Goal: Transaction & Acquisition: Obtain resource

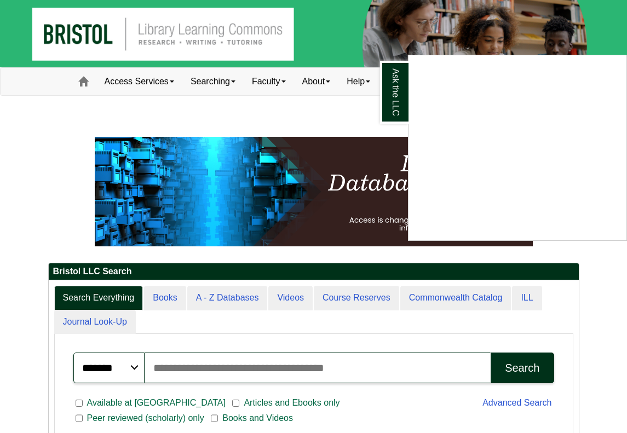
click at [136, 108] on div "Ask the LLC" at bounding box center [313, 216] width 627 height 433
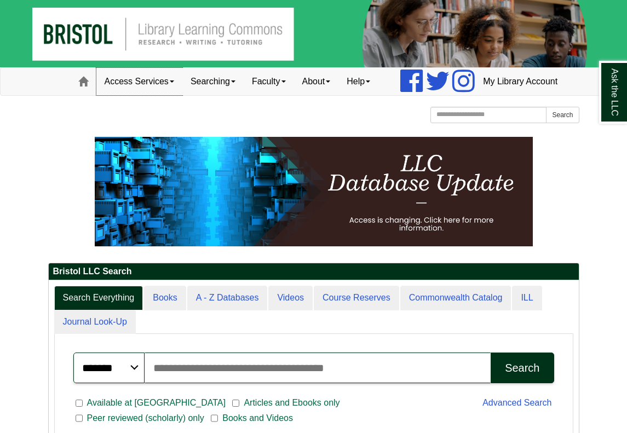
click at [144, 95] on link "Access Services" at bounding box center [139, 81] width 86 height 27
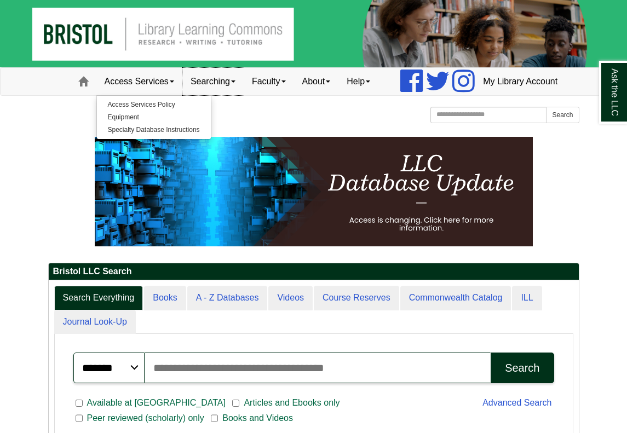
click at [204, 95] on link "Searching" at bounding box center [212, 81] width 61 height 27
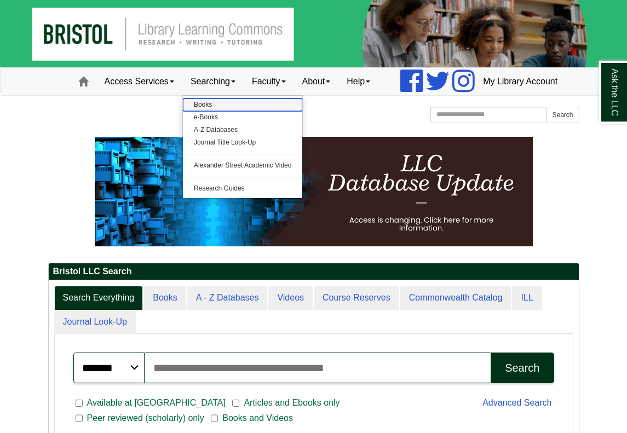
click at [183, 111] on link "Books" at bounding box center [243, 105] width 120 height 13
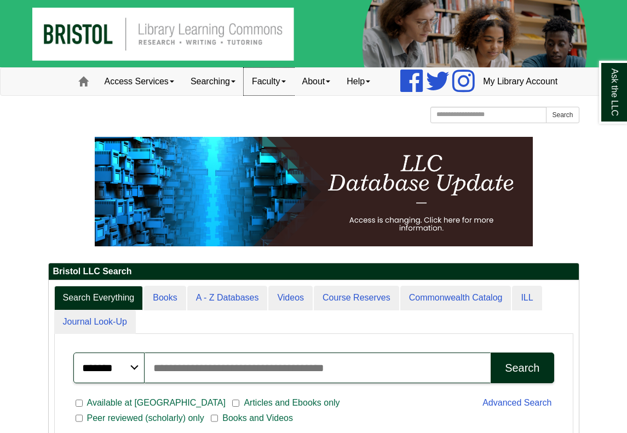
click at [255, 95] on link "Faculty" at bounding box center [269, 81] width 50 height 27
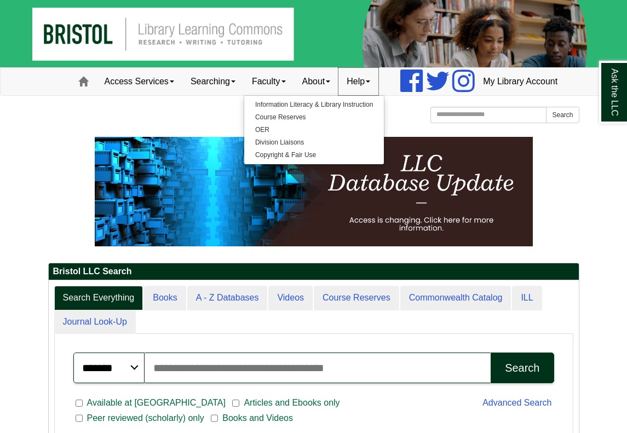
click at [341, 95] on link "Help" at bounding box center [359, 81] width 40 height 27
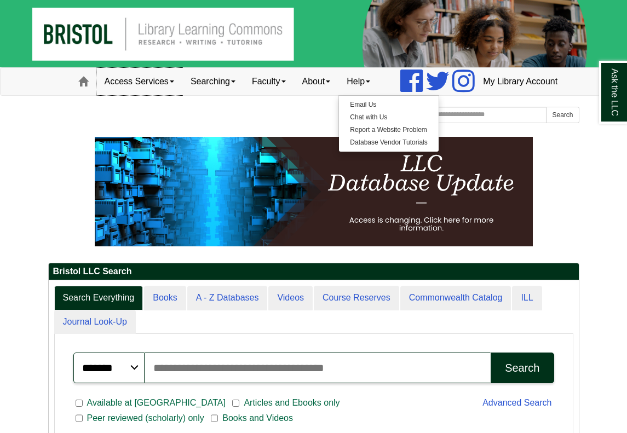
click at [134, 95] on link "Access Services" at bounding box center [139, 81] width 86 height 27
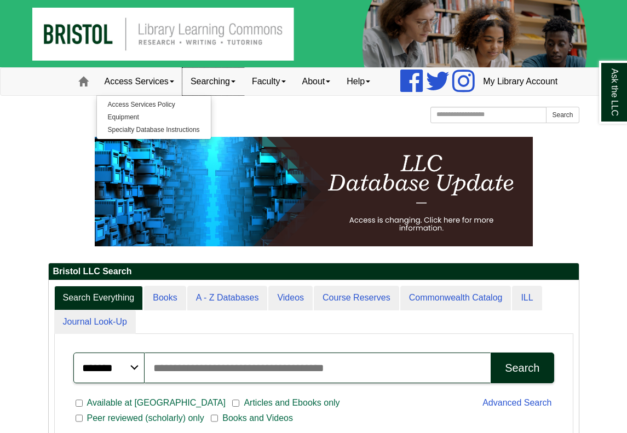
click at [204, 95] on link "Searching" at bounding box center [212, 81] width 61 height 27
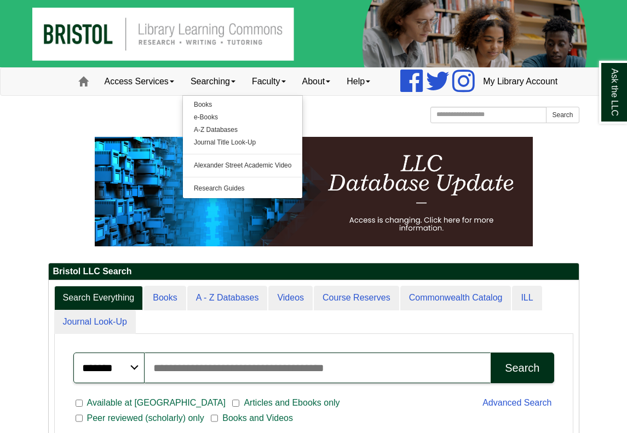
click at [85, 179] on p at bounding box center [313, 192] width 531 height 110
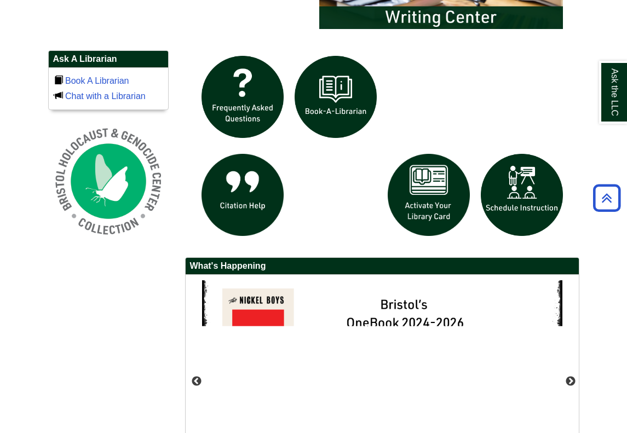
scroll to position [721, 0]
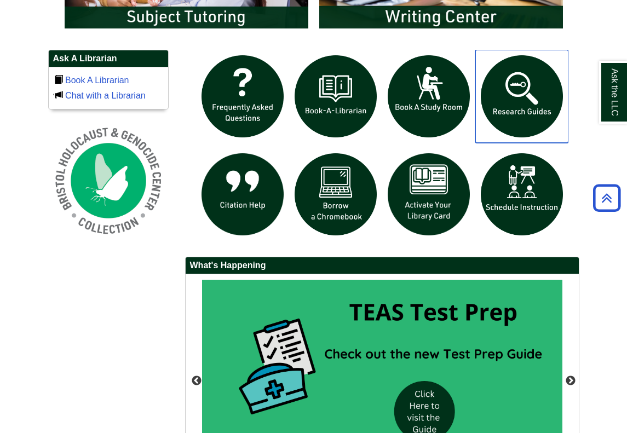
click at [494, 138] on img "slideshow" at bounding box center [522, 96] width 93 height 93
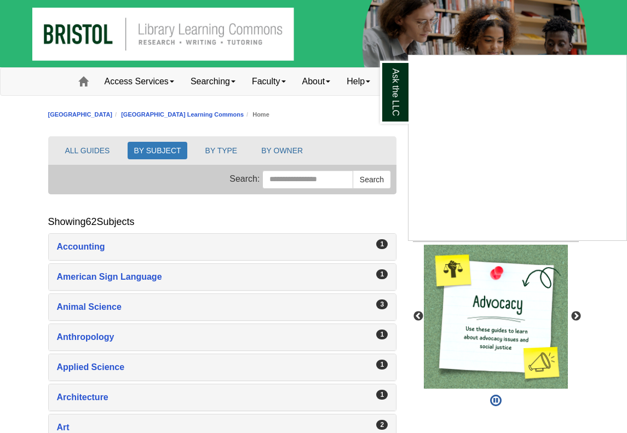
click at [100, 145] on div "Ask the LLC" at bounding box center [313, 216] width 627 height 433
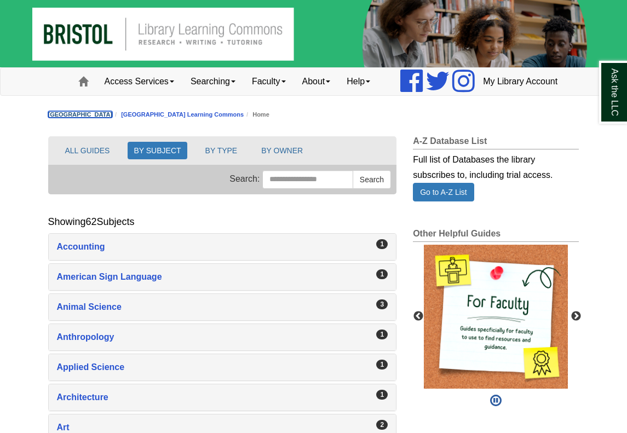
click at [113, 118] on link "[GEOGRAPHIC_DATA]" at bounding box center [80, 114] width 65 height 7
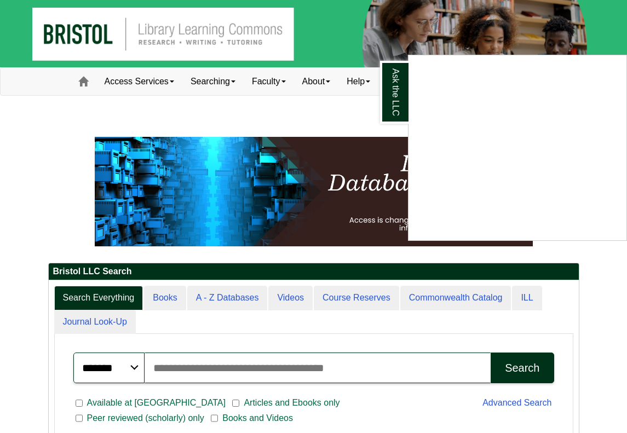
click at [159, 322] on div "Ask the LLC" at bounding box center [313, 216] width 627 height 433
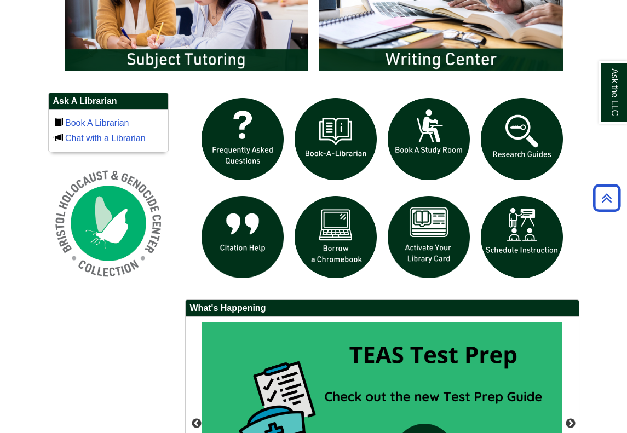
scroll to position [678, 0]
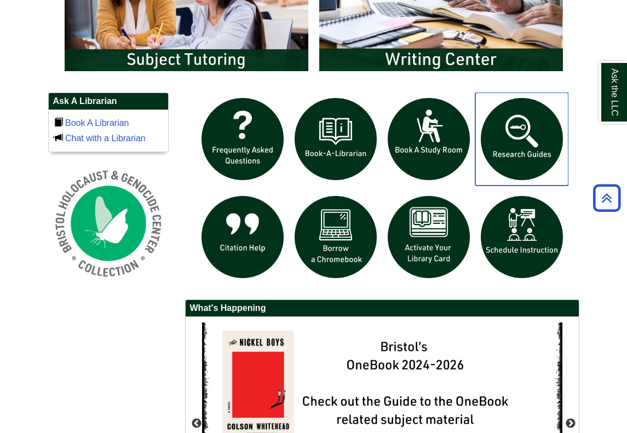
click at [514, 178] on img "slideshow" at bounding box center [522, 139] width 93 height 93
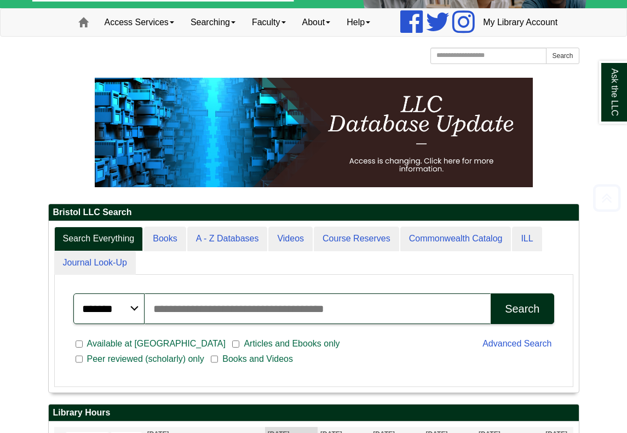
scroll to position [59, 0]
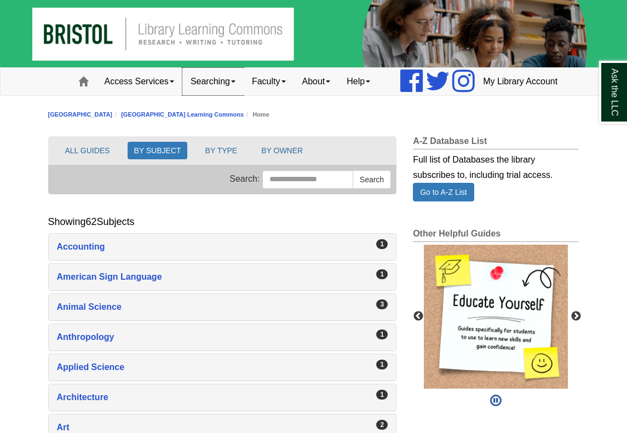
click at [195, 95] on link "Searching" at bounding box center [212, 81] width 61 height 27
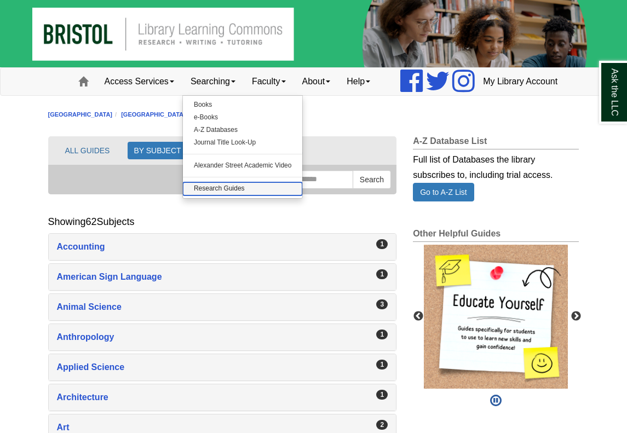
click at [183, 195] on link "Research Guides" at bounding box center [243, 188] width 120 height 13
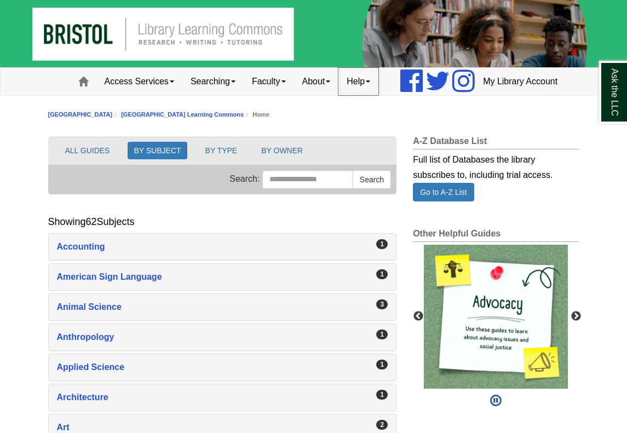
click at [343, 95] on link "Help" at bounding box center [359, 81] width 40 height 27
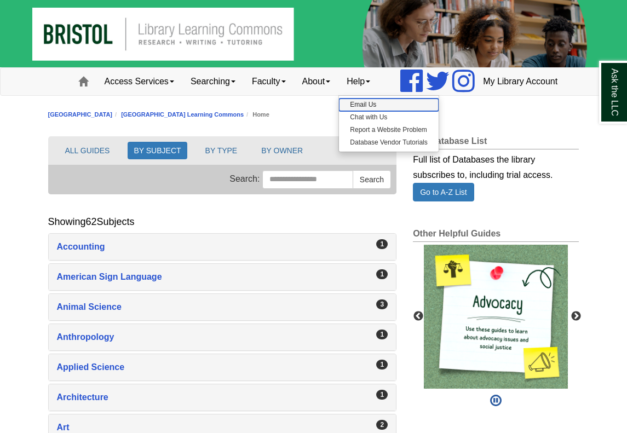
click at [340, 111] on link "Email Us" at bounding box center [388, 105] width 99 height 13
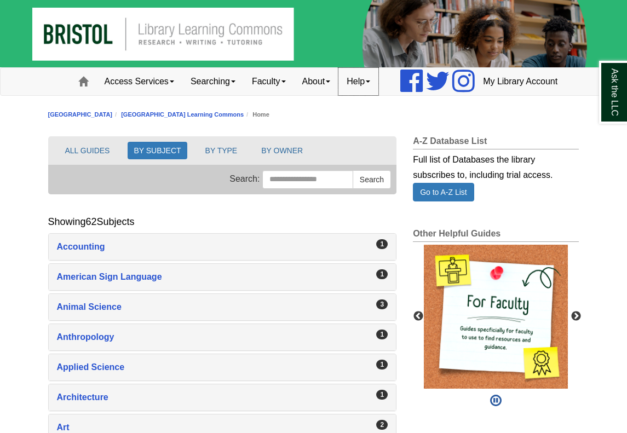
click at [342, 95] on link "Help" at bounding box center [359, 81] width 40 height 27
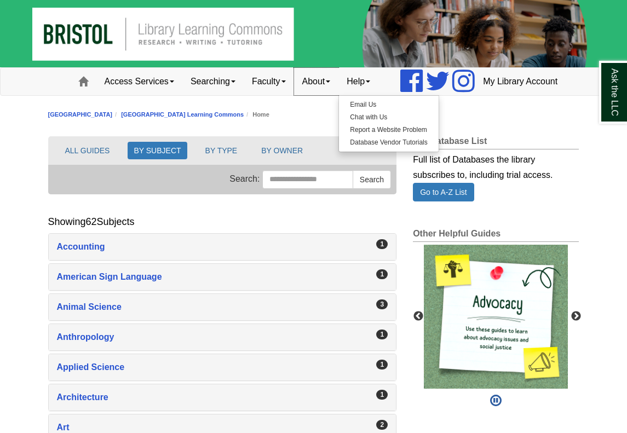
click at [304, 95] on link "About" at bounding box center [316, 81] width 45 height 27
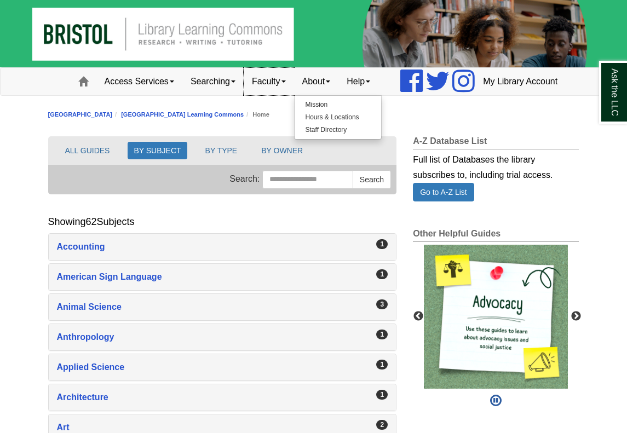
click at [244, 95] on link "Faculty" at bounding box center [269, 81] width 50 height 27
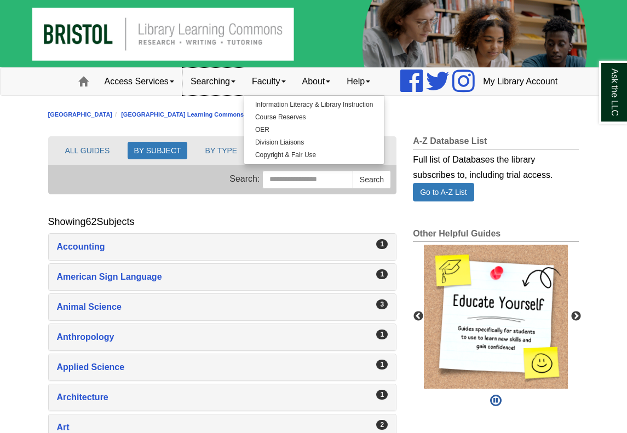
click at [210, 95] on link "Searching" at bounding box center [212, 81] width 61 height 27
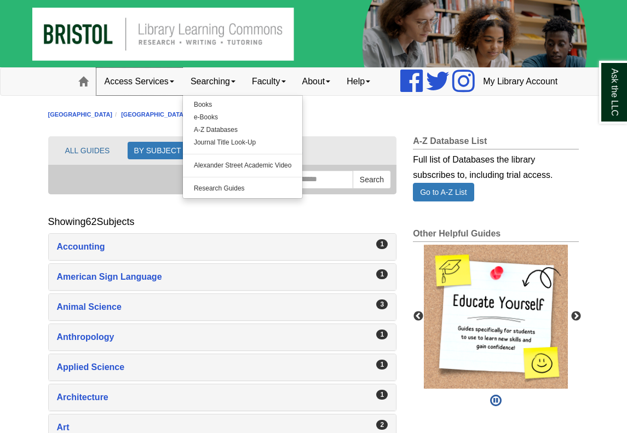
click at [170, 83] on span at bounding box center [172, 82] width 4 height 2
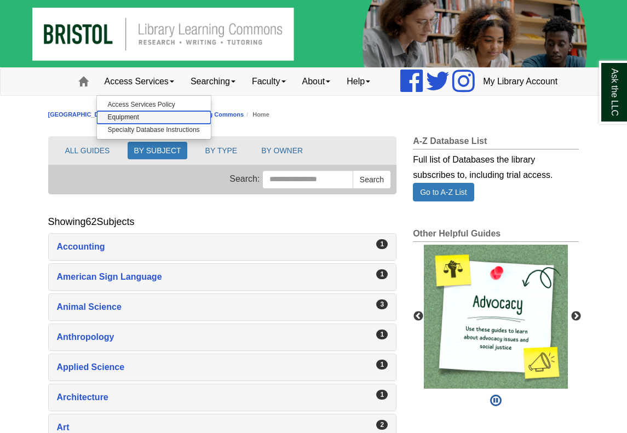
click at [97, 124] on link "Equipment" at bounding box center [154, 117] width 114 height 13
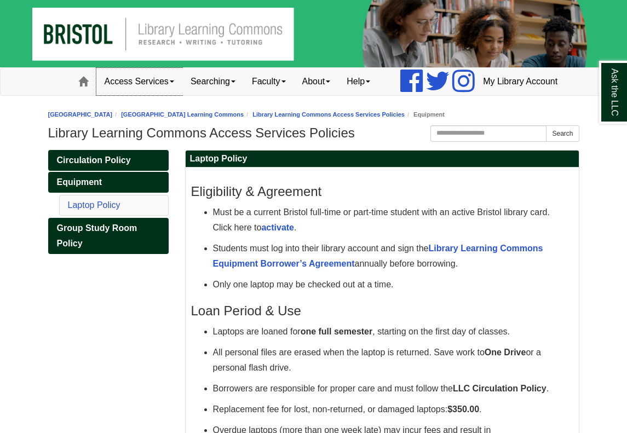
click at [129, 95] on link "Access Services" at bounding box center [139, 81] width 86 height 27
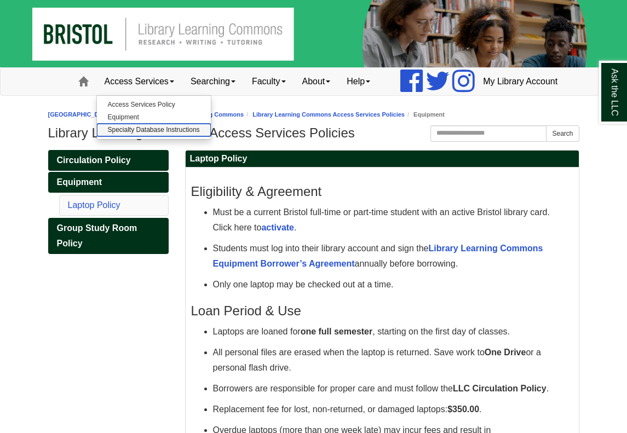
click at [130, 136] on link "Specialty Database Instructions" at bounding box center [154, 130] width 114 height 13
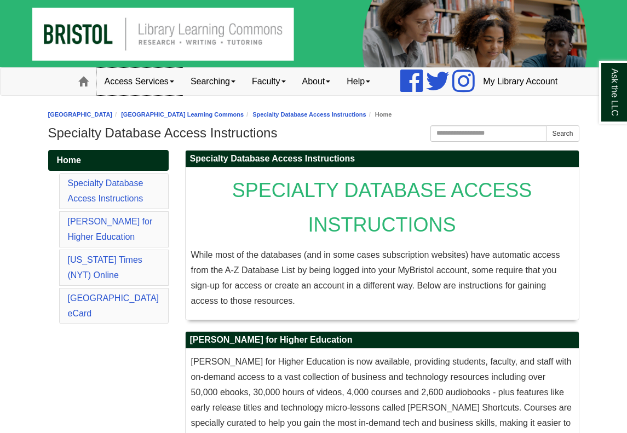
click at [117, 95] on link "Access Services" at bounding box center [139, 81] width 86 height 27
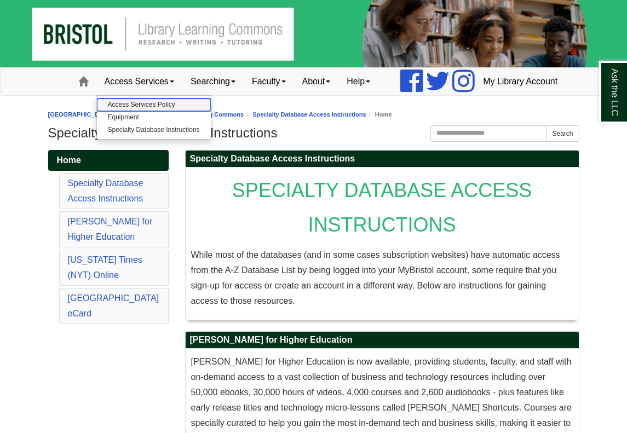
click at [120, 111] on link "Access Services Policy" at bounding box center [154, 105] width 114 height 13
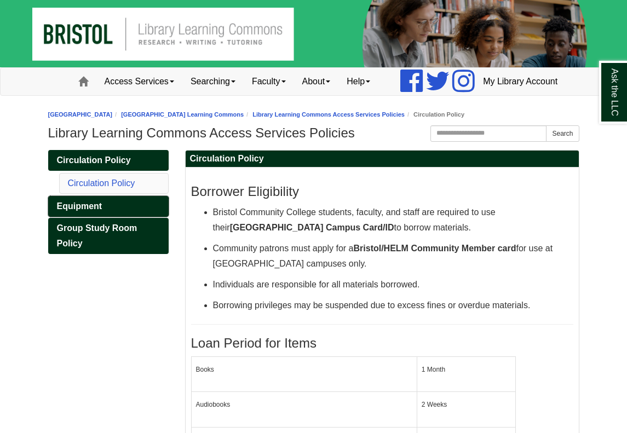
click at [128, 217] on link "Equipment" at bounding box center [108, 206] width 121 height 21
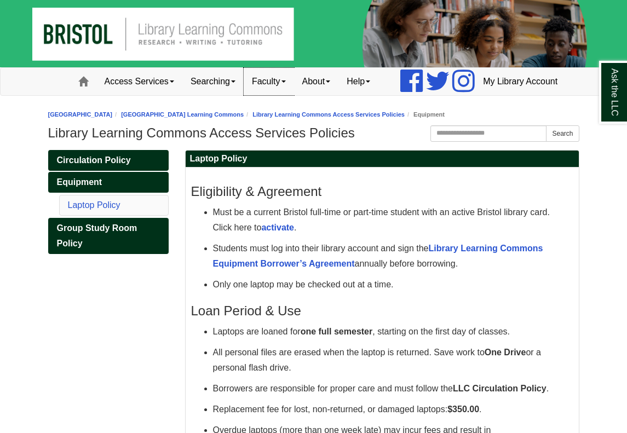
click at [244, 95] on link "Faculty" at bounding box center [269, 81] width 50 height 27
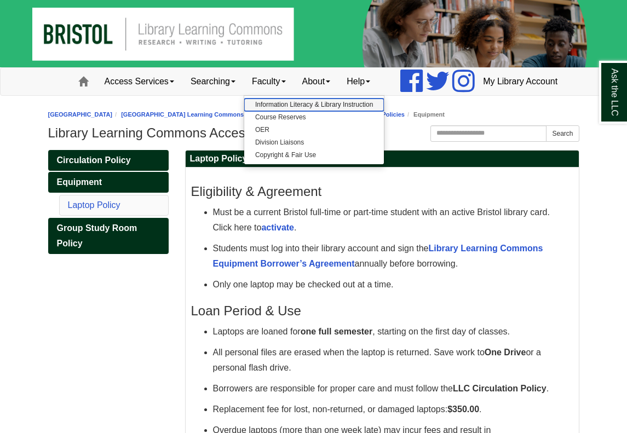
click at [244, 111] on link "Information Literacy & Library Instruction" at bounding box center [314, 105] width 140 height 13
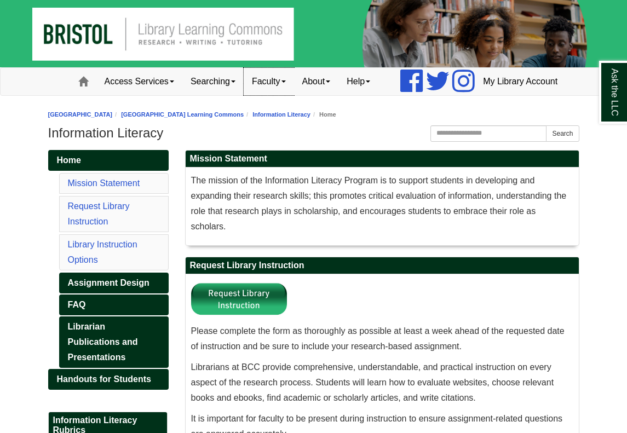
click at [244, 95] on link "Faculty" at bounding box center [269, 81] width 50 height 27
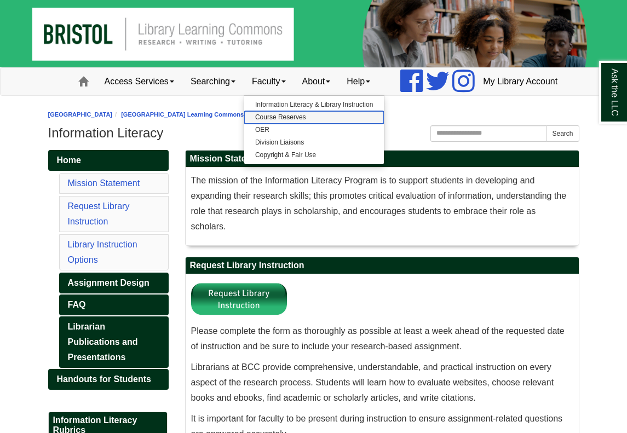
click at [254, 124] on link "Course Reserves" at bounding box center [314, 117] width 140 height 13
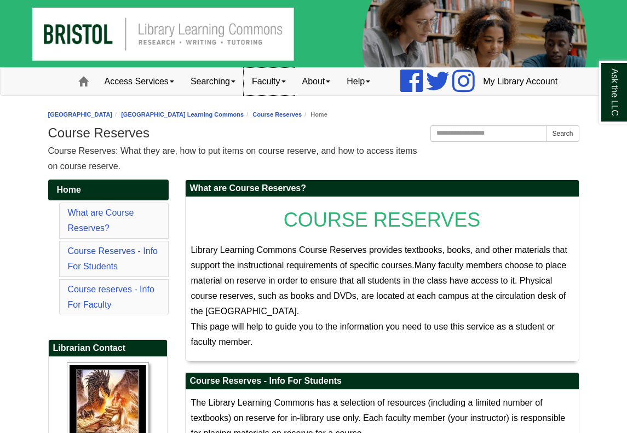
click at [255, 95] on link "Faculty" at bounding box center [269, 81] width 50 height 27
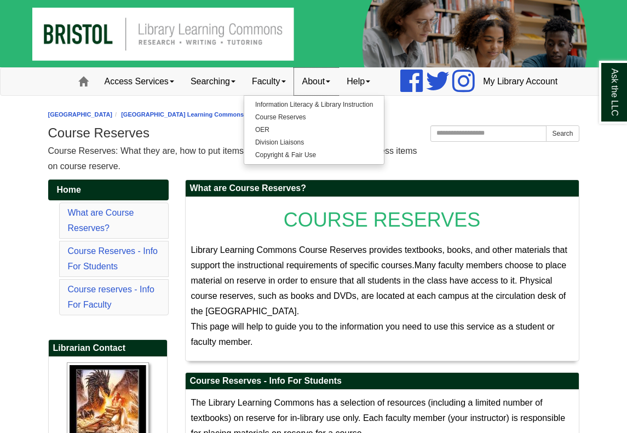
click at [294, 95] on link "About" at bounding box center [316, 81] width 45 height 27
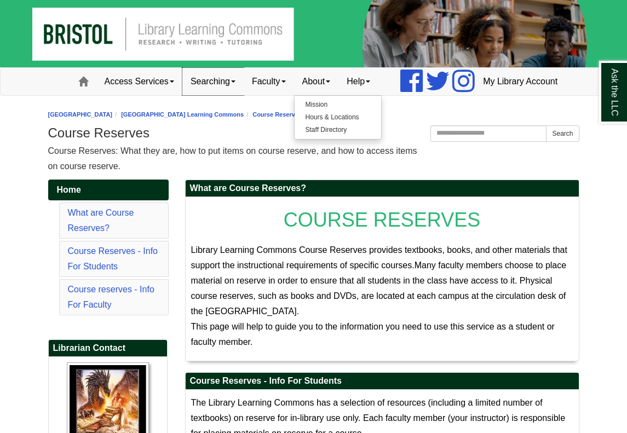
click at [196, 95] on link "Searching" at bounding box center [212, 81] width 61 height 27
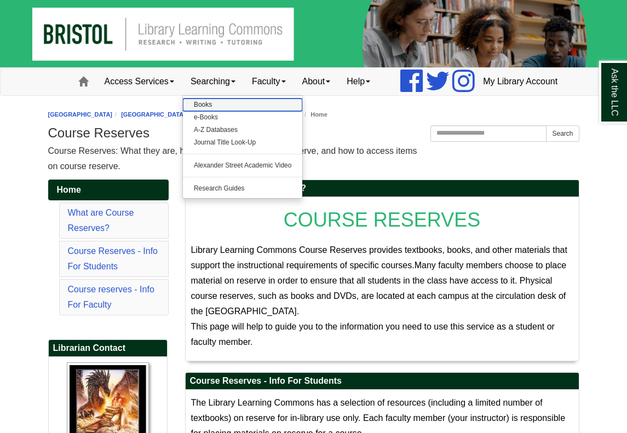
click at [183, 111] on link "Books" at bounding box center [243, 105] width 120 height 13
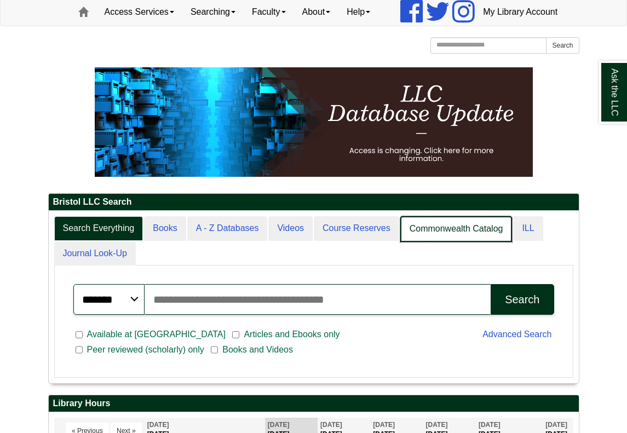
scroll to position [5, 5]
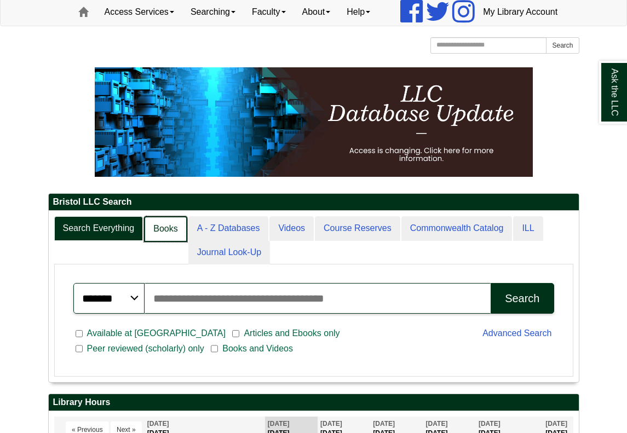
click at [153, 242] on link "Books" at bounding box center [165, 229] width 43 height 26
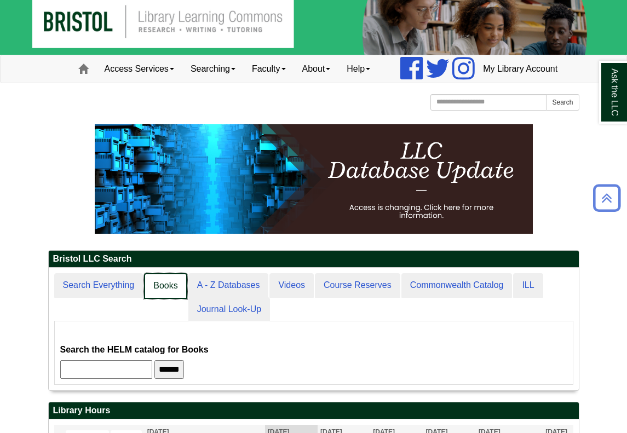
scroll to position [0, 0]
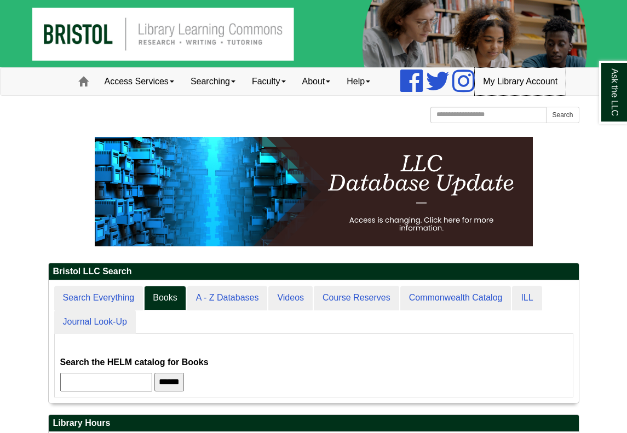
click at [495, 95] on link "My Library Account" at bounding box center [520, 81] width 91 height 27
click at [471, 123] on input "Search the Website" at bounding box center [489, 115] width 117 height 16
type input "**********"
click at [546, 107] on button "Search" at bounding box center [562, 115] width 33 height 16
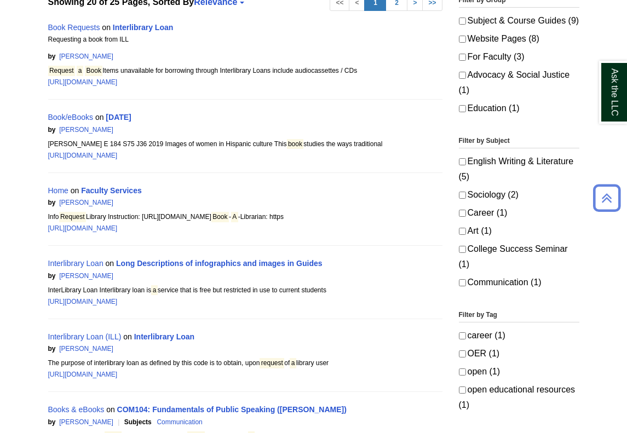
scroll to position [218, 0]
click at [93, 31] on link "Book Requests" at bounding box center [74, 26] width 52 height 9
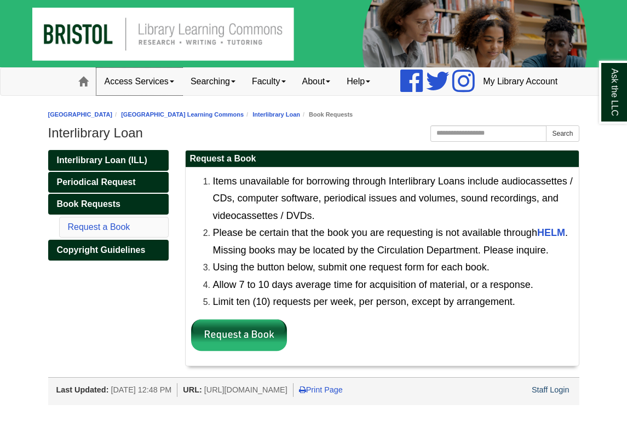
click at [127, 95] on link "Access Services" at bounding box center [139, 81] width 86 height 27
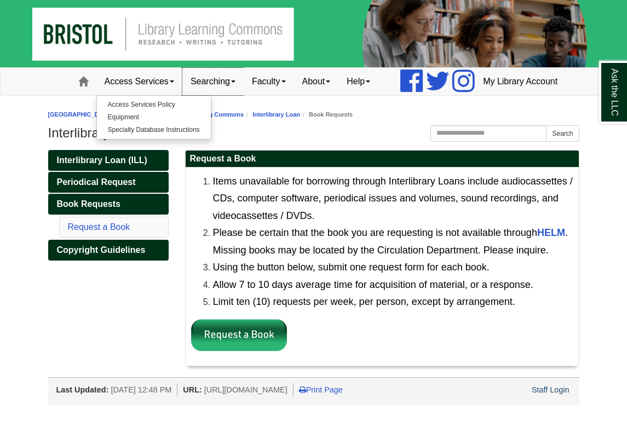
click at [182, 95] on link "Searching" at bounding box center [212, 81] width 61 height 27
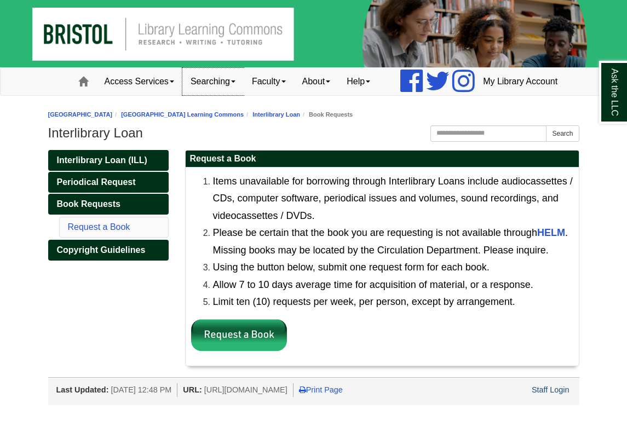
click at [182, 95] on link "Searching" at bounding box center [212, 81] width 61 height 27
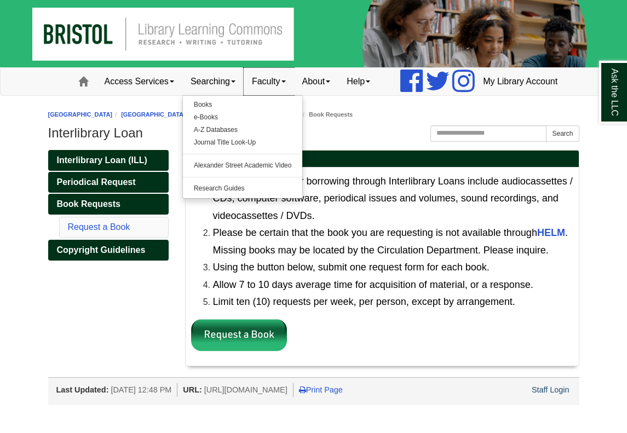
click at [247, 95] on link "Faculty" at bounding box center [269, 81] width 50 height 27
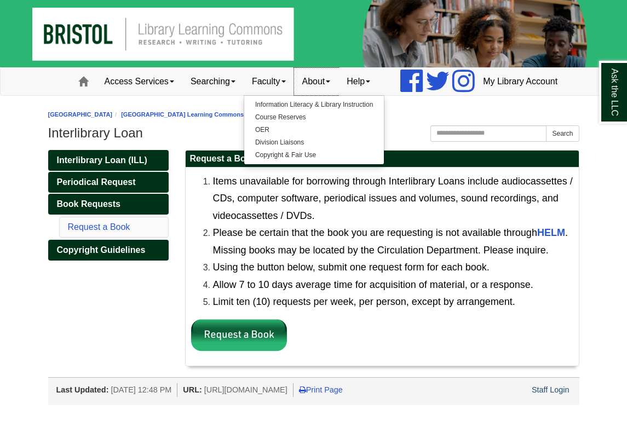
click at [294, 95] on link "About" at bounding box center [316, 81] width 45 height 27
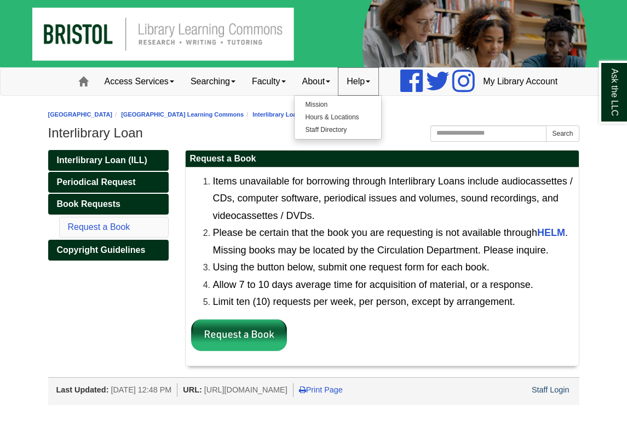
click at [339, 95] on link "Help" at bounding box center [359, 81] width 40 height 27
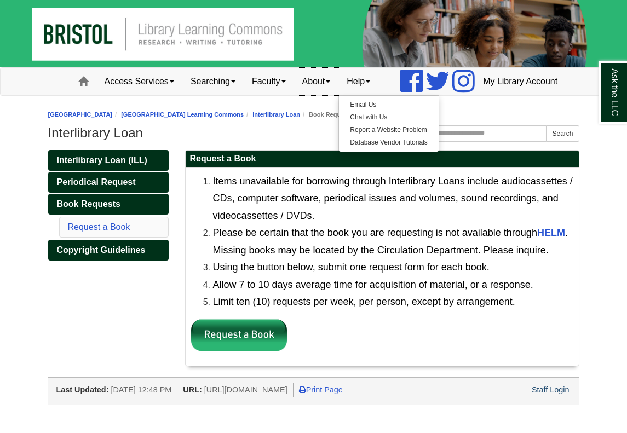
click at [294, 95] on link "About" at bounding box center [316, 81] width 45 height 27
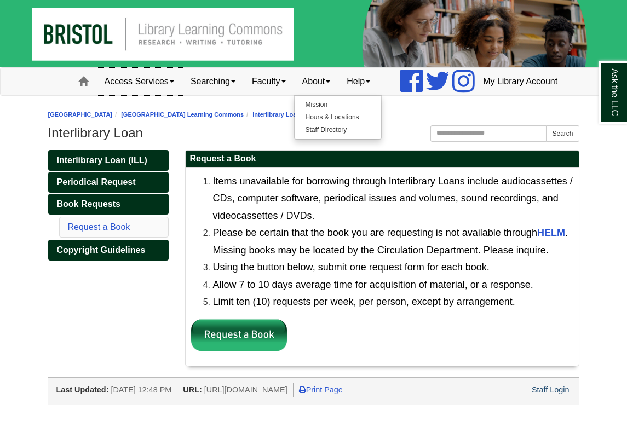
click at [118, 95] on link "Access Services" at bounding box center [139, 81] width 86 height 27
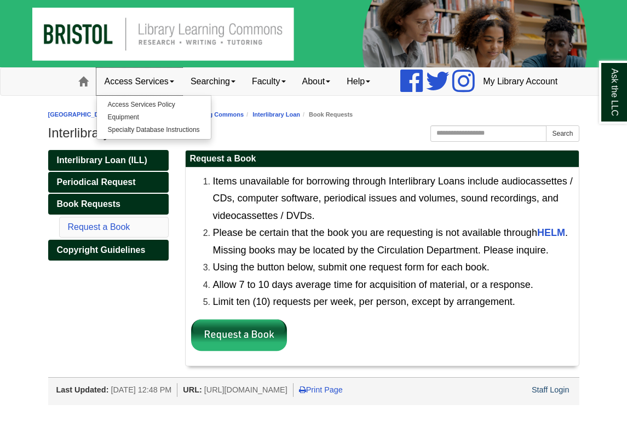
click at [150, 95] on link "Access Services" at bounding box center [139, 81] width 86 height 27
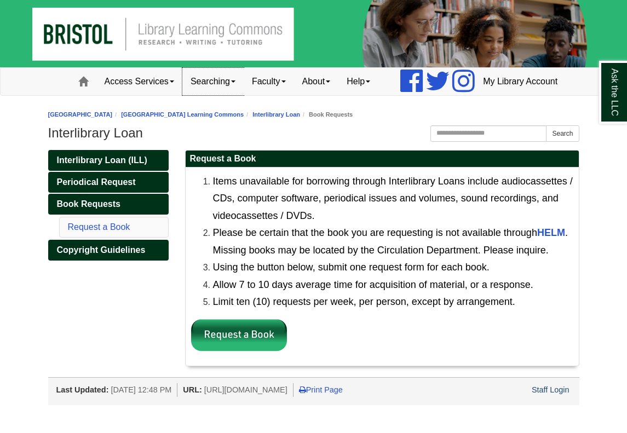
click at [182, 95] on link "Searching" at bounding box center [212, 81] width 61 height 27
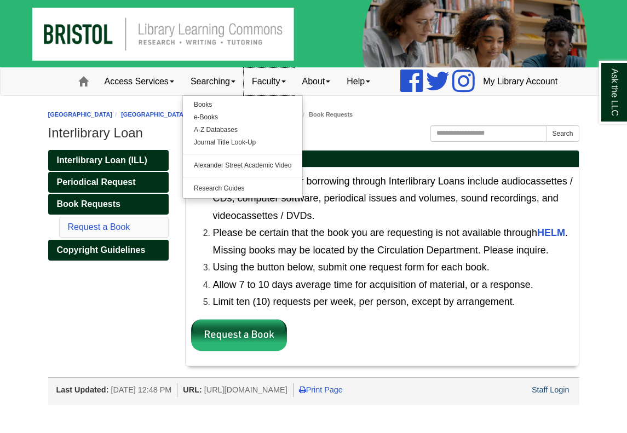
click at [244, 95] on link "Faculty" at bounding box center [269, 81] width 50 height 27
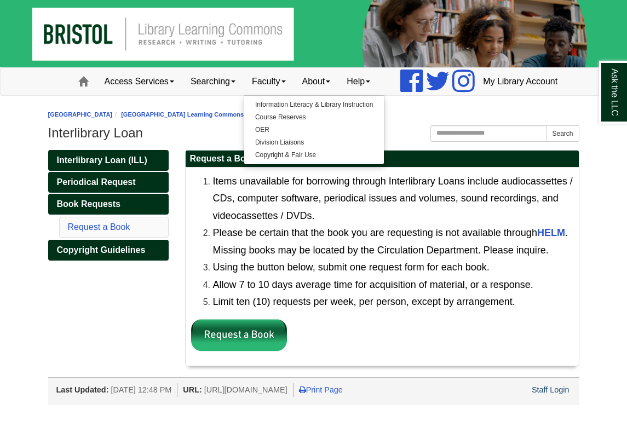
click at [46, 96] on nav "Toggle navigation Home Access Services Access Services Policy Equipment Special…" at bounding box center [313, 81] width 627 height 28
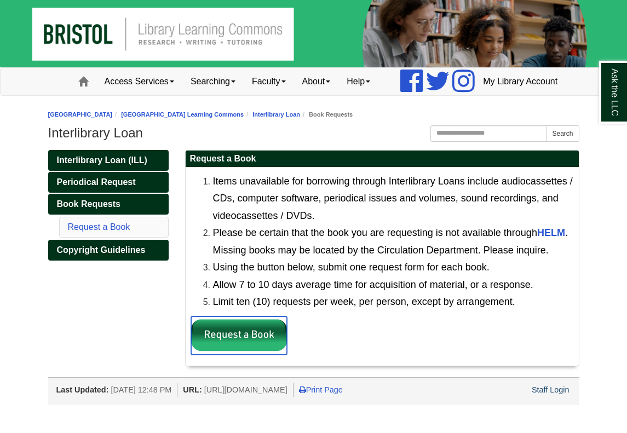
click at [253, 355] on img at bounding box center [239, 336] width 96 height 38
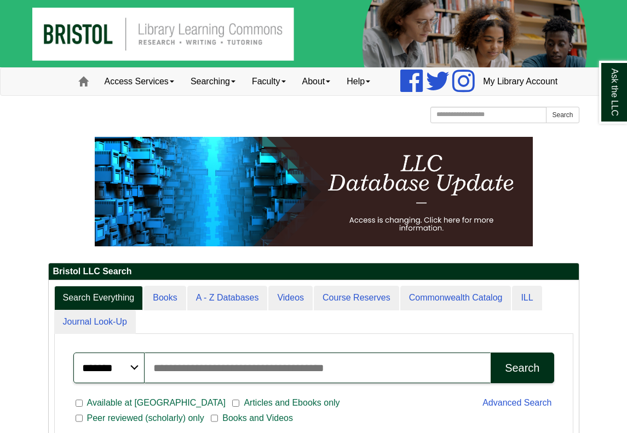
scroll to position [5, 5]
